Goal: Task Accomplishment & Management: Manage account settings

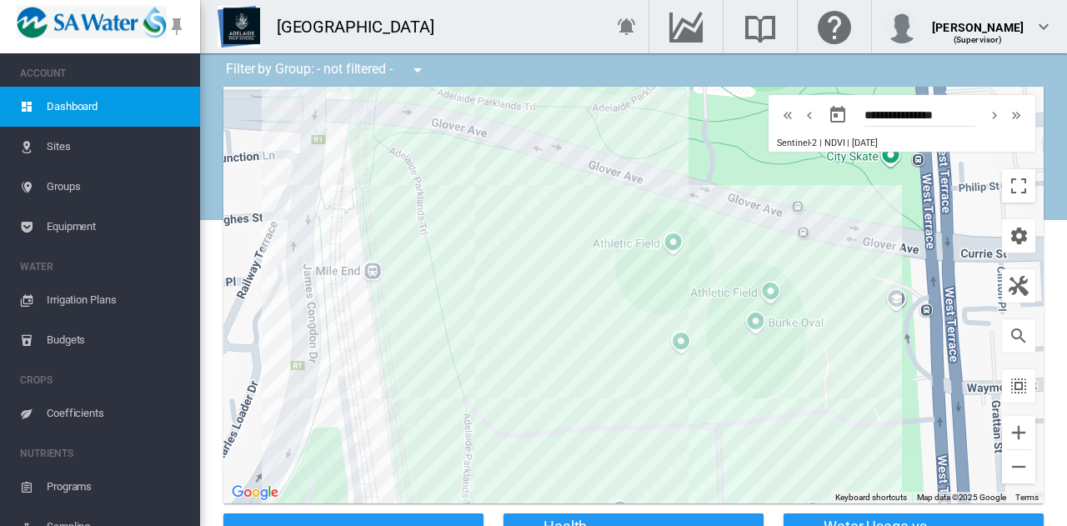
click at [88, 300] on span "Irrigation Plans" at bounding box center [117, 300] width 140 height 40
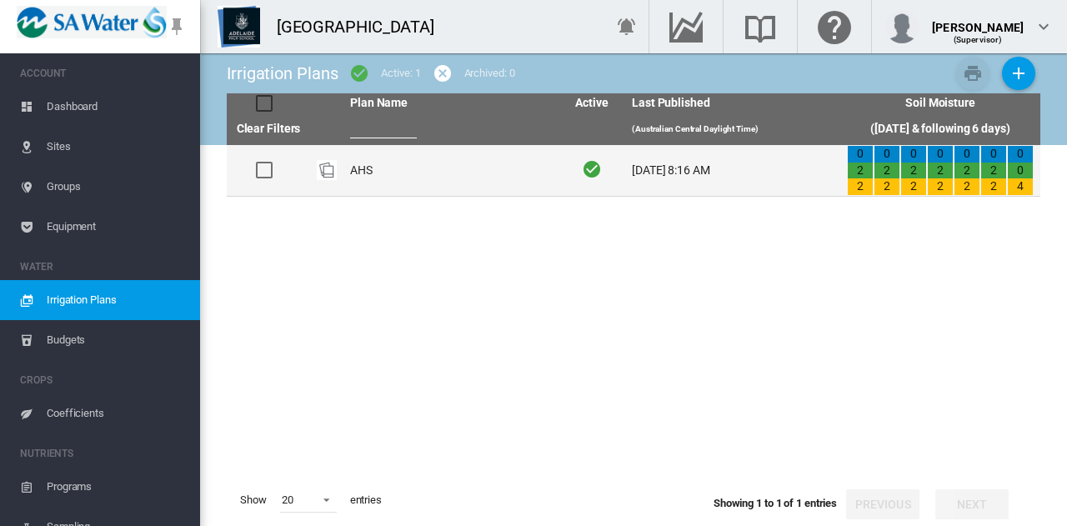
click at [368, 171] on td "AHS" at bounding box center [450, 170] width 215 height 51
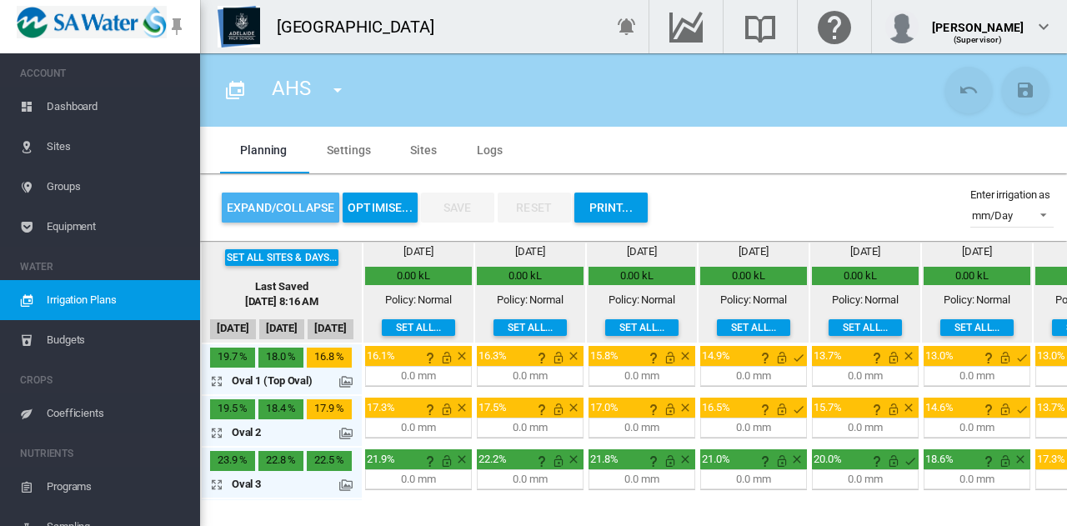
click at [272, 208] on button "Expand/Collapse" at bounding box center [281, 208] width 118 height 30
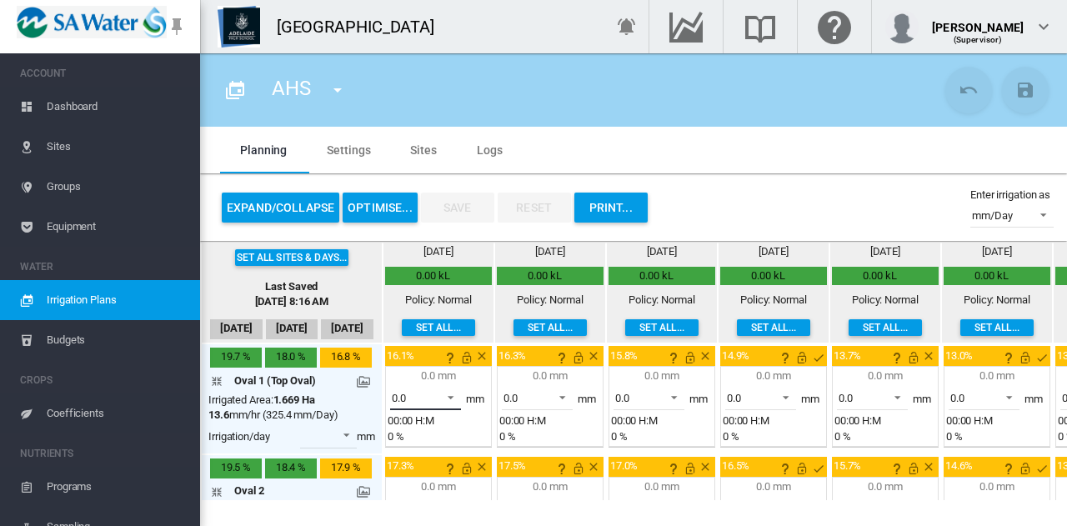
click at [453, 396] on span at bounding box center [446, 395] width 20 height 15
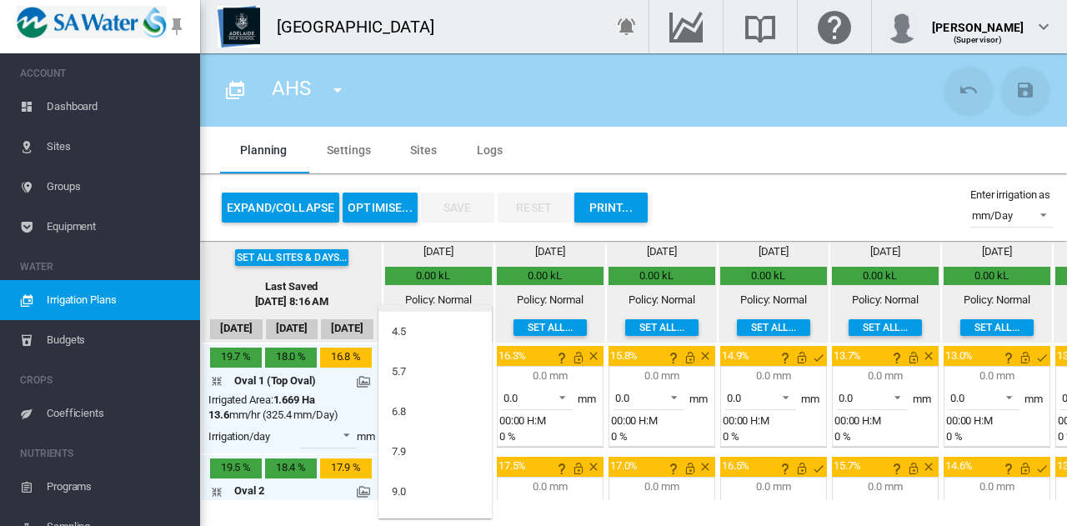
scroll to position [67, 0]
click at [407, 419] on md-option "7.9" at bounding box center [434, 418] width 113 height 40
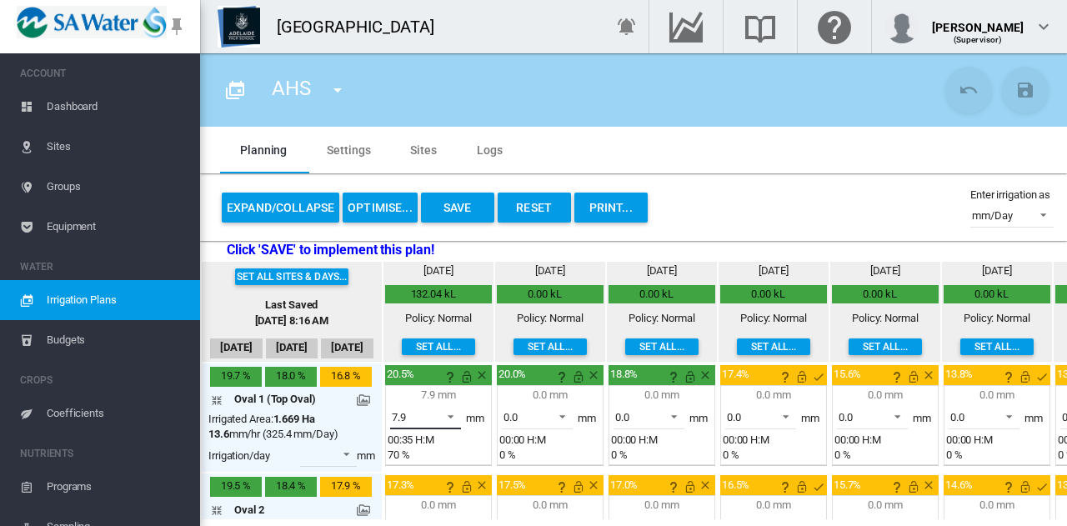
click at [448, 416] on span at bounding box center [446, 415] width 20 height 15
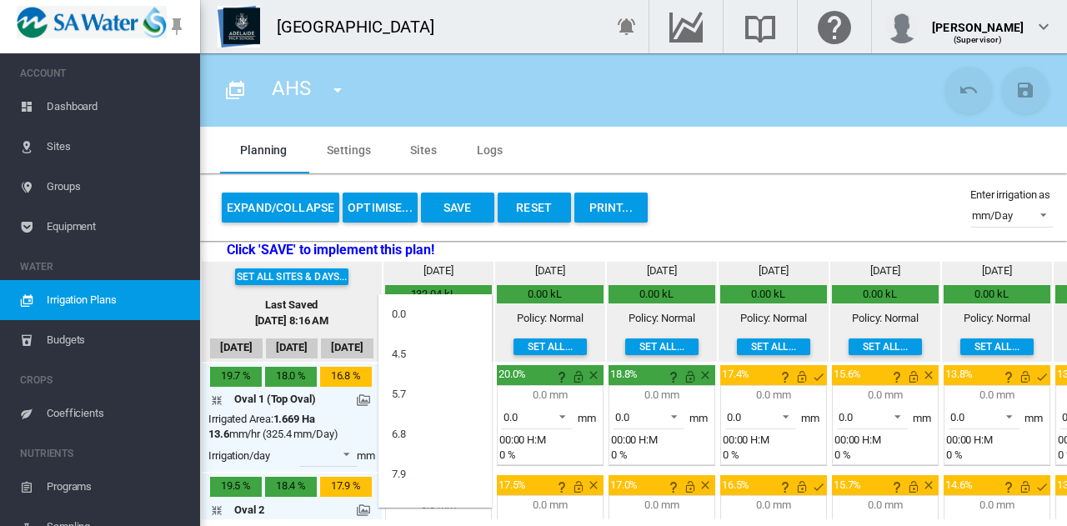
scroll to position [58, 0]
click at [438, 448] on md-option "9.0" at bounding box center [434, 457] width 113 height 40
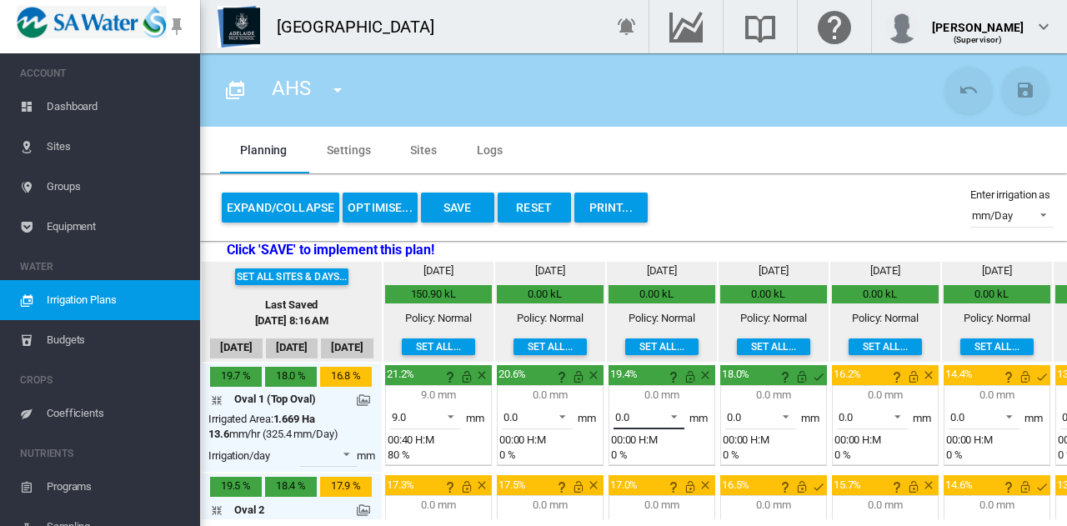
click at [678, 418] on span at bounding box center [669, 415] width 20 height 15
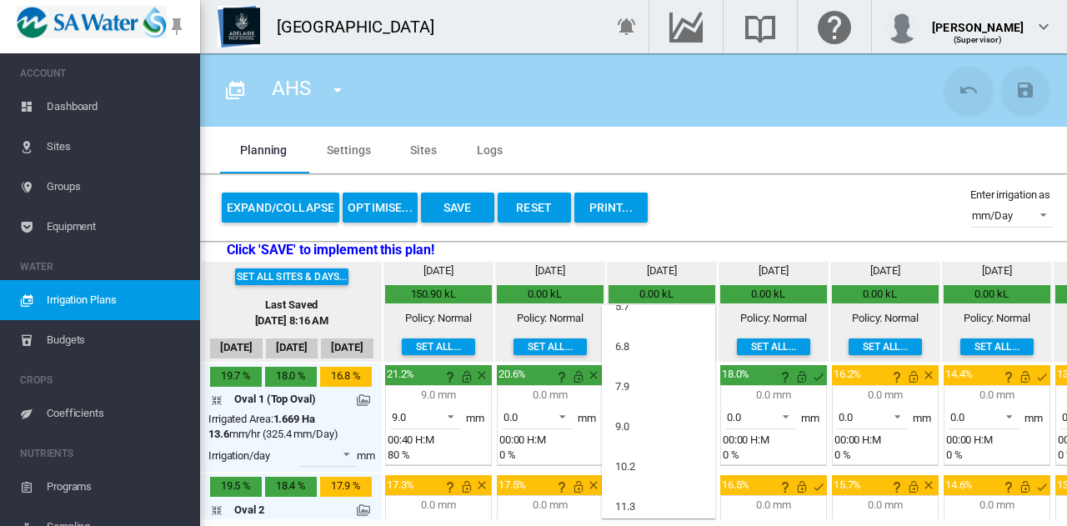
scroll to position [99, 0]
click at [658, 461] on md-option "10.2" at bounding box center [658, 466] width 113 height 40
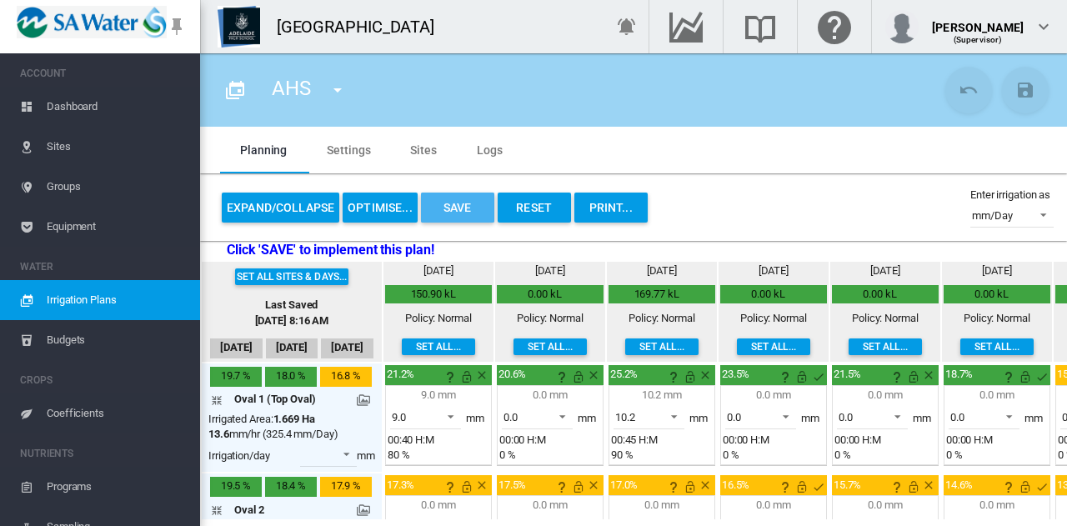
click at [457, 210] on button "Save" at bounding box center [457, 208] width 73 height 30
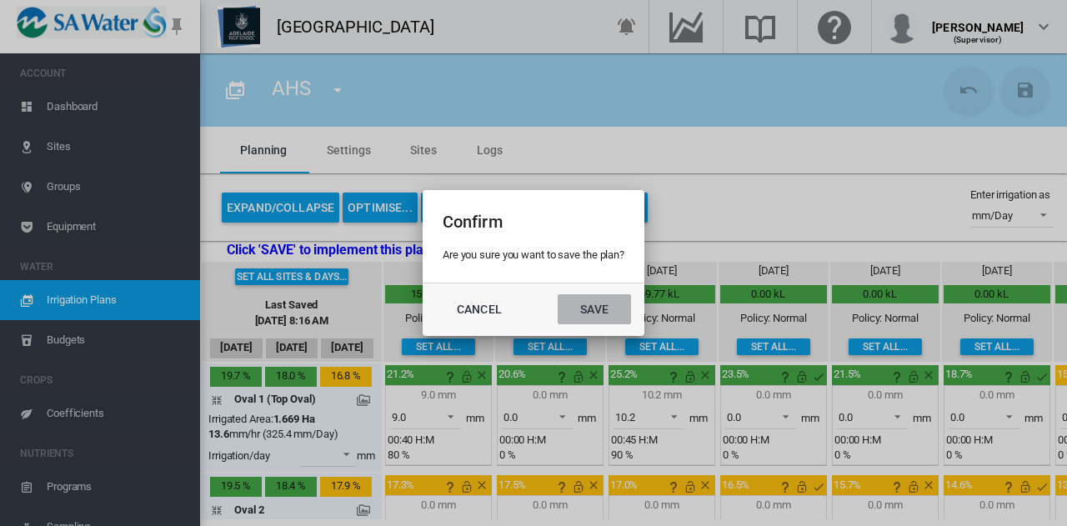
click at [605, 311] on button "Save" at bounding box center [594, 309] width 73 height 30
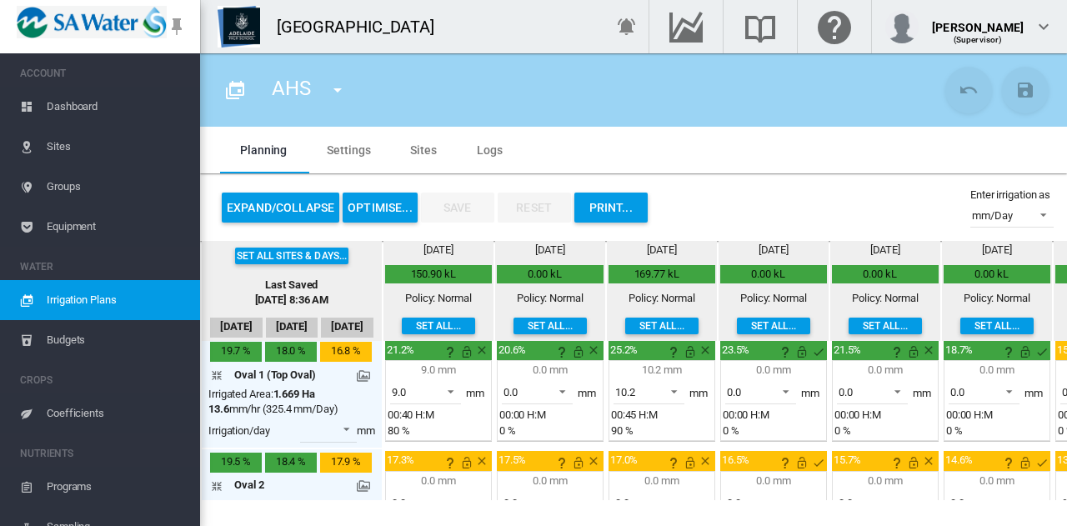
scroll to position [0, 0]
